Goal: Find specific page/section: Find specific page/section

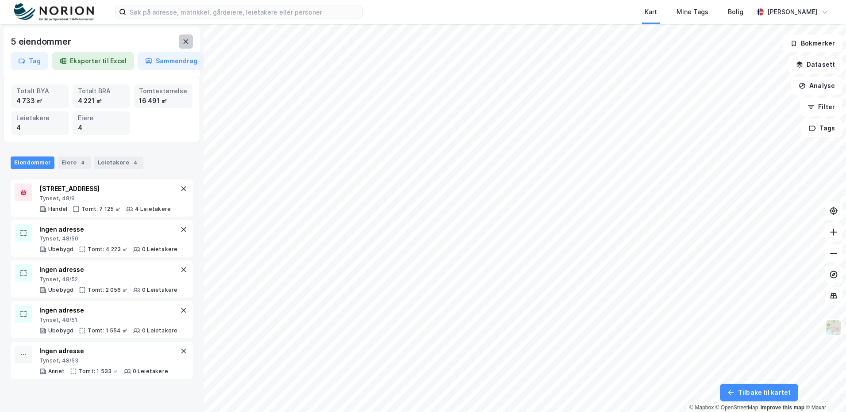
click at [185, 46] on button at bounding box center [186, 42] width 14 height 14
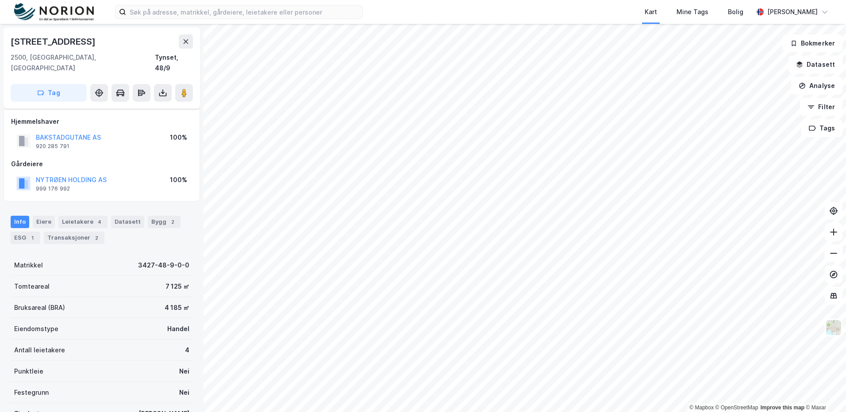
scroll to position [62, 0]
